Goal: Check status

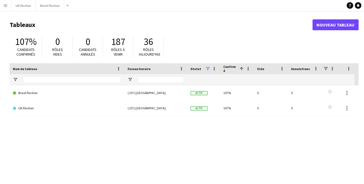
click at [5, 5] on app-icon "Menu" at bounding box center [5, 5] width 4 height 4
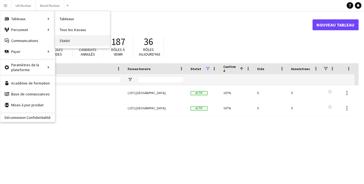
click at [71, 42] on link "Statut" at bounding box center [82, 40] width 55 height 11
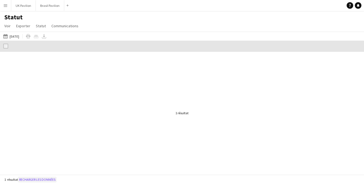
click at [49, 178] on button "Recharger les données" at bounding box center [37, 180] width 39 height 6
click at [62, 26] on span "Communications" at bounding box center [64, 25] width 27 height 5
click at [45, 27] on link "Statut" at bounding box center [41, 25] width 14 height 7
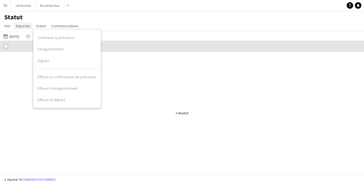
click at [25, 26] on span "Exporter" at bounding box center [23, 25] width 14 height 5
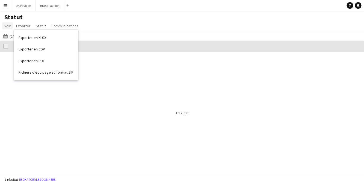
click at [9, 27] on span "Voir" at bounding box center [7, 25] width 6 height 5
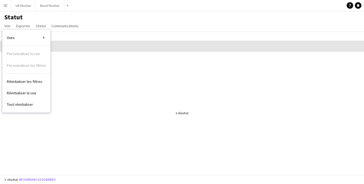
drag, startPoint x: 81, startPoint y: 97, endPoint x: 61, endPoint y: 74, distance: 30.5
click at [81, 94] on div at bounding box center [182, 113] width 364 height 123
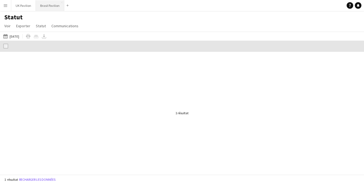
click at [49, 4] on button "Brasil Pavilion Fermer" at bounding box center [50, 5] width 28 height 11
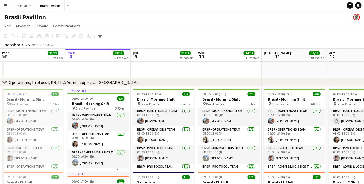
click at [356, 18] on app-user-avatar at bounding box center [356, 17] width 7 height 7
click at [4, 82] on icon "chevron-right" at bounding box center [4, 82] width 4 height 4
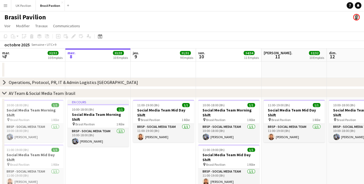
click at [4, 93] on icon "chevron-right" at bounding box center [4, 93] width 4 height 4
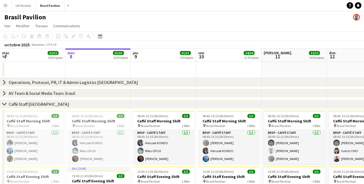
click at [6, 104] on icon at bounding box center [4, 104] width 4 height 2
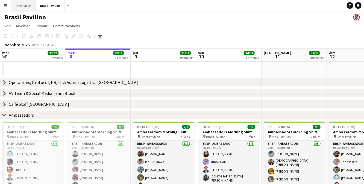
click at [23, 7] on button "UK Pavilion Fermer" at bounding box center [23, 5] width 25 height 11
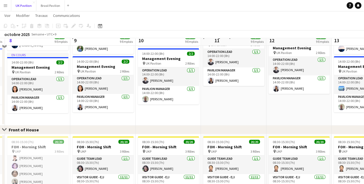
scroll to position [257, 0]
